Goal: Check status: Check status

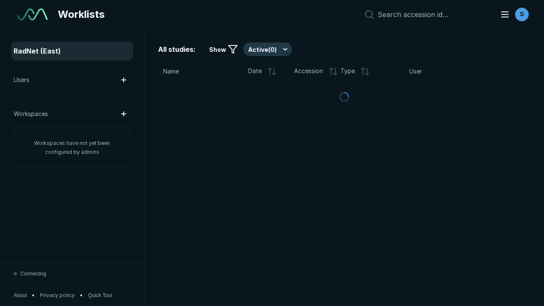
scroll to position [2323, 3543]
